Goal: Transaction & Acquisition: Purchase product/service

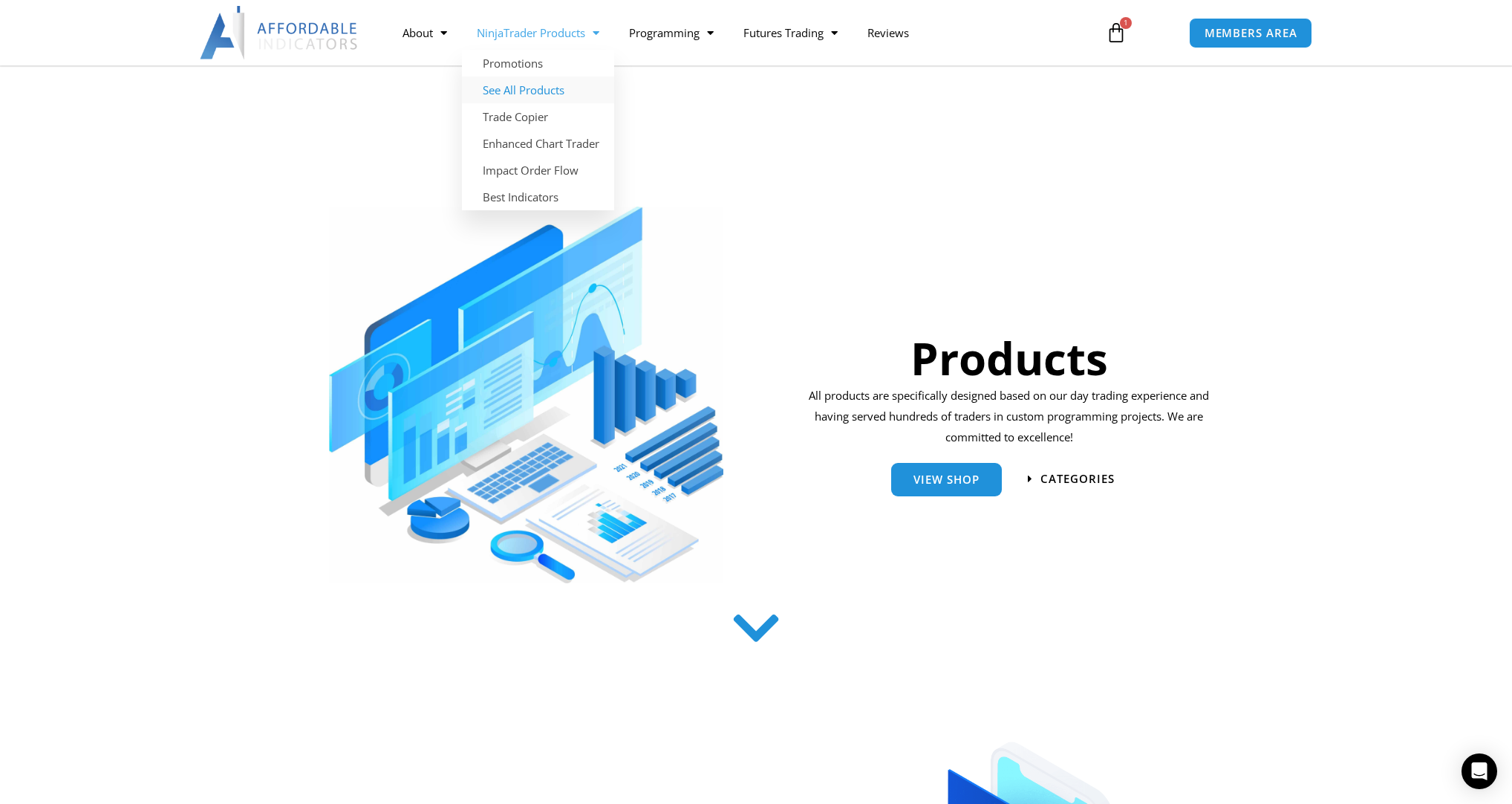
click at [530, 92] on link "See All Products" at bounding box center [538, 90] width 152 height 27
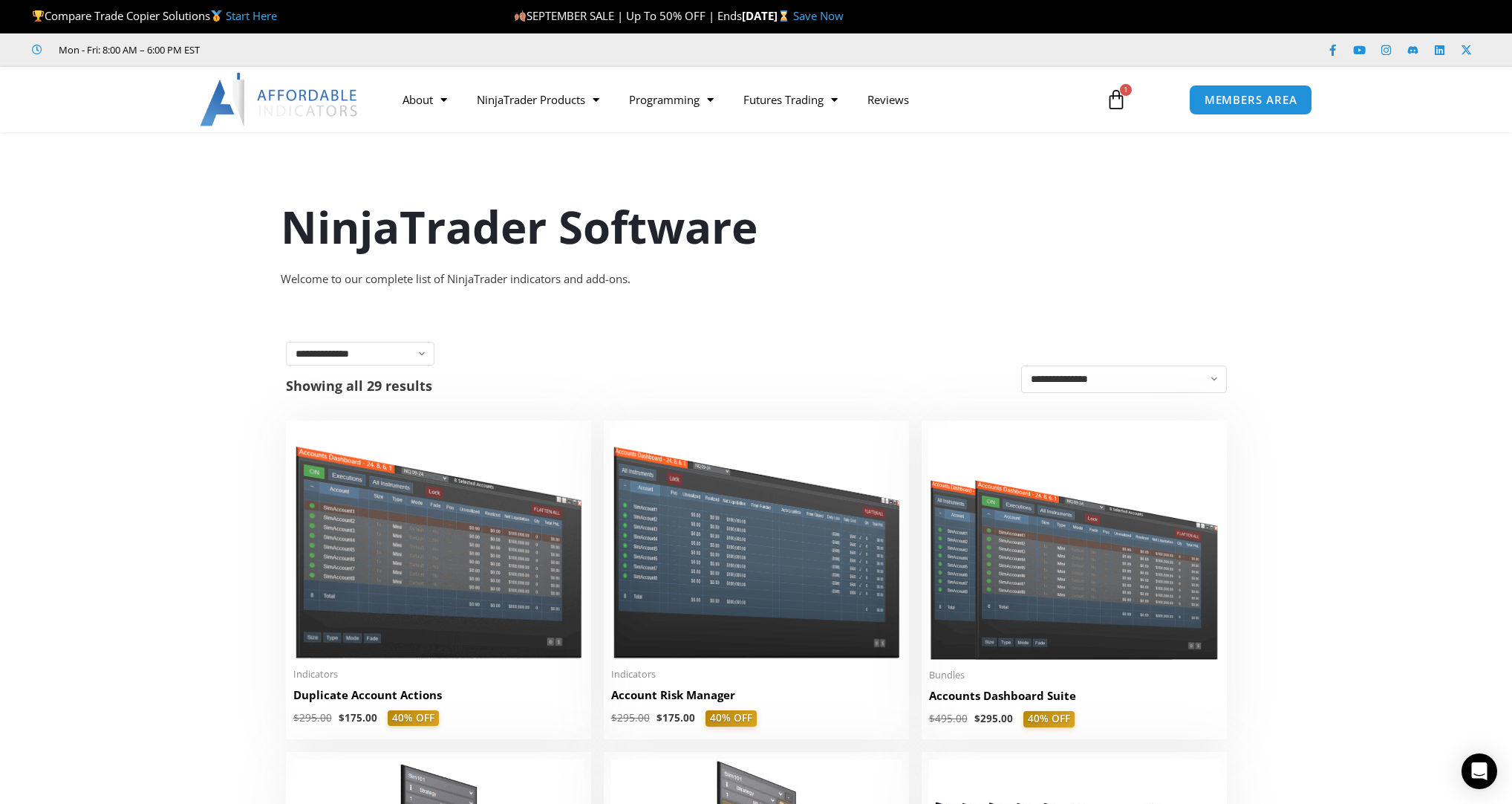
scroll to position [60, 0]
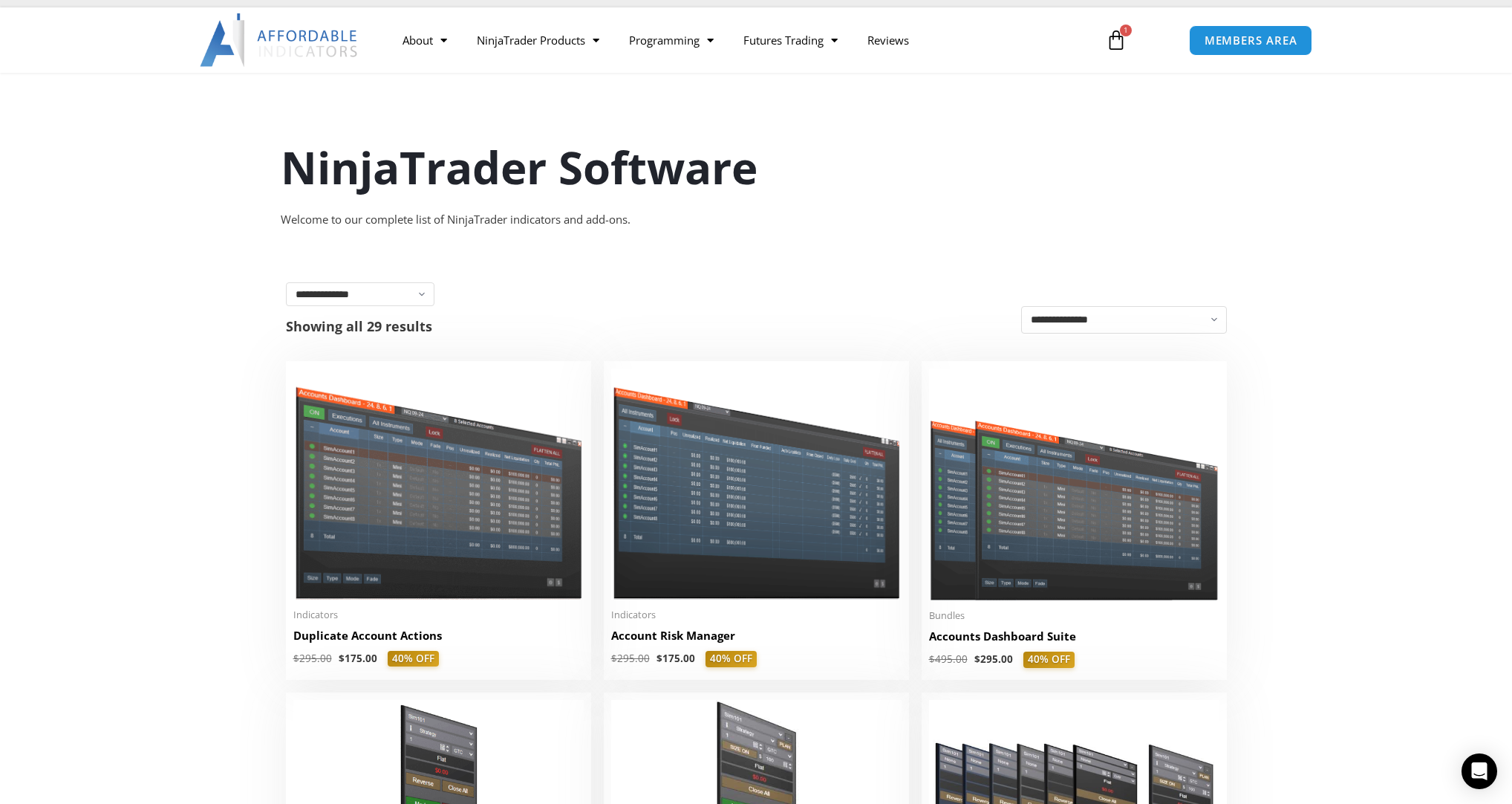
click at [1117, 42] on icon at bounding box center [1116, 40] width 21 height 21
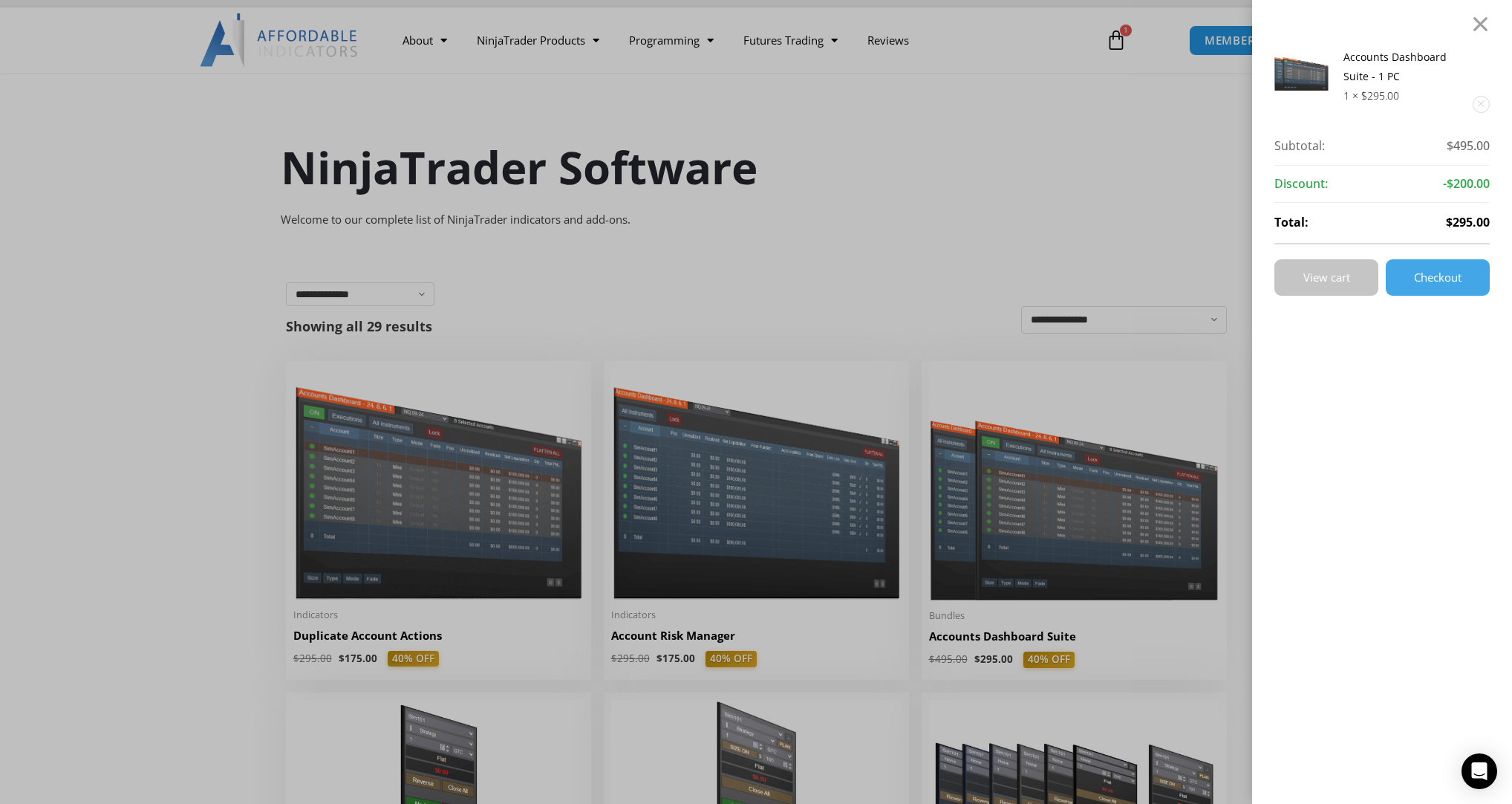
click at [1353, 287] on link "View cart" at bounding box center [1326, 277] width 104 height 36
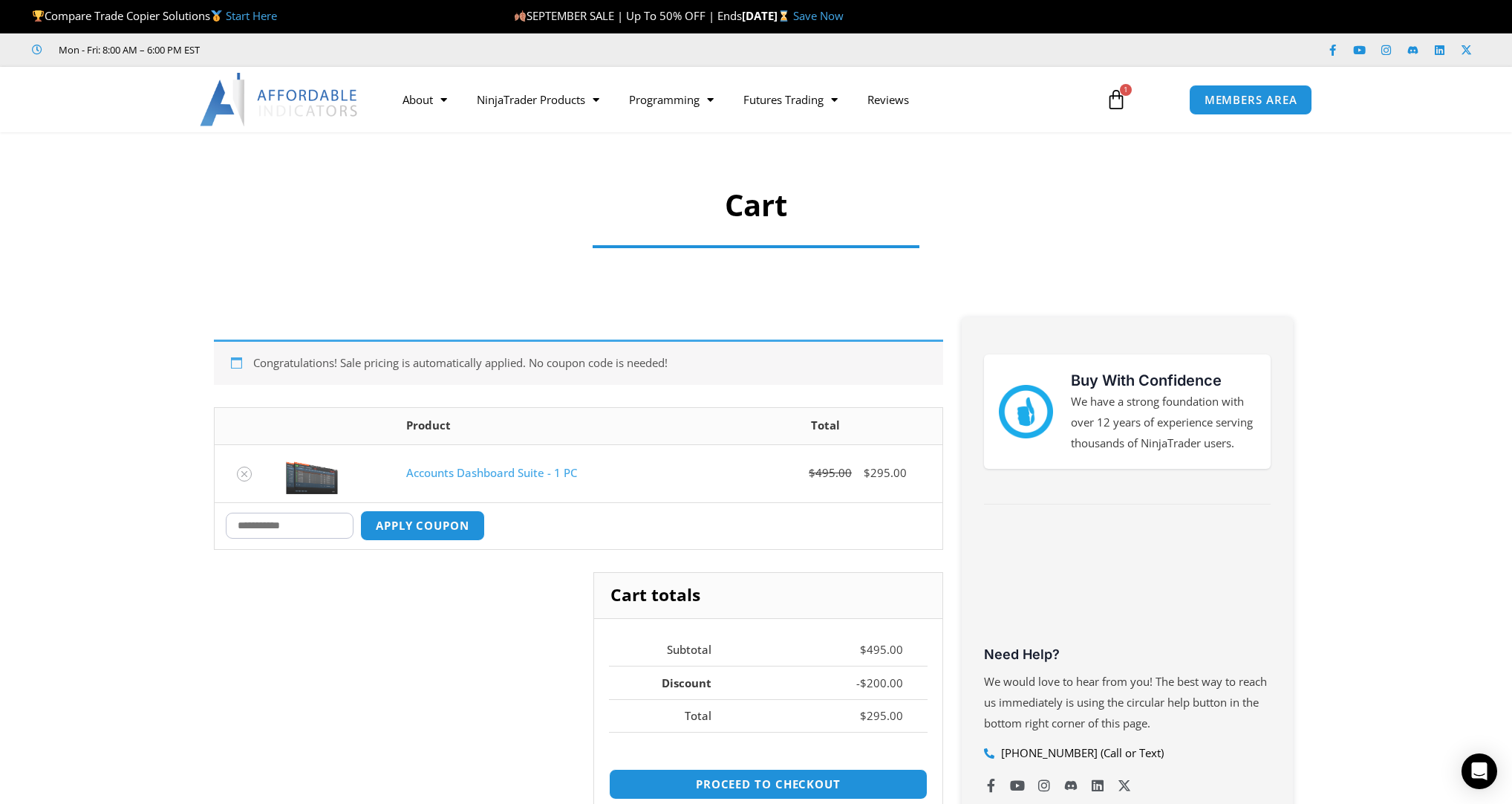
click at [284, 530] on input "Coupon:" at bounding box center [289, 526] width 128 height 26
type input "****"
